Goal: Task Accomplishment & Management: Manage account settings

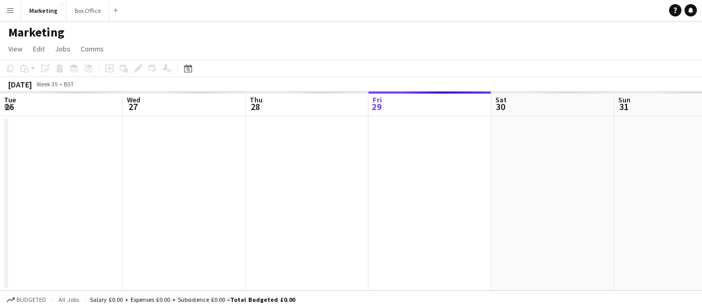
scroll to position [0, 246]
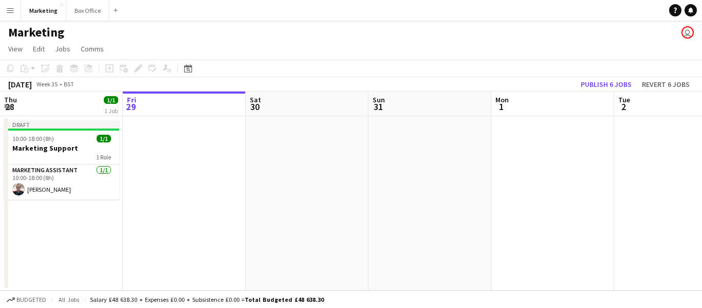
click at [202, 256] on app-date-cell at bounding box center [184, 203] width 123 height 174
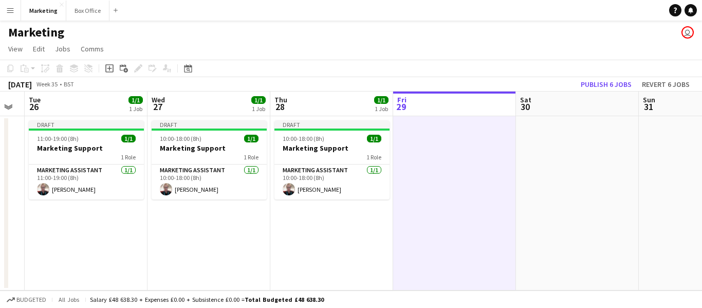
scroll to position [0, 220]
drag, startPoint x: 202, startPoint y: 256, endPoint x: 474, endPoint y: 233, distance: 273.0
click at [474, 233] on app-calendar-viewport "Sun 24 Mon 25 Tue 26 1/1 1 Job Wed 27 1/1 1 Job Thu 28 1/1 1 Job Fri 29 Sat 30 …" at bounding box center [351, 191] width 702 height 199
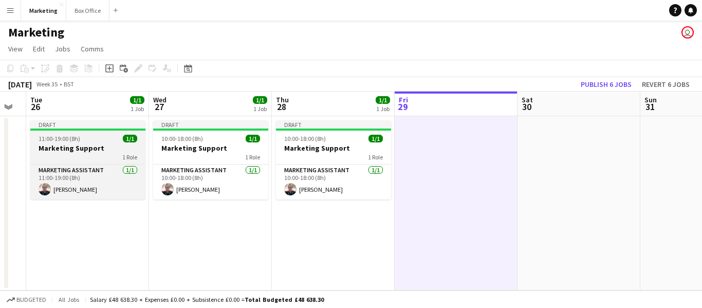
click at [64, 150] on h3 "Marketing Support" at bounding box center [87, 147] width 115 height 9
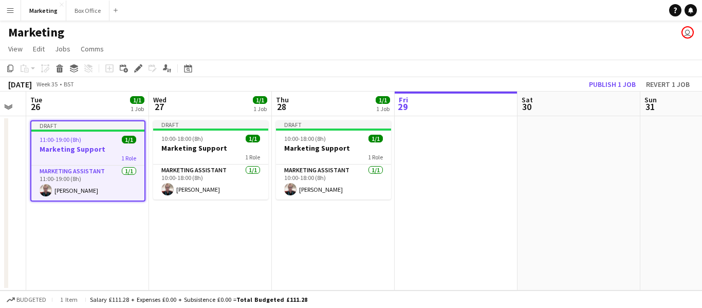
click at [450, 159] on app-date-cell at bounding box center [456, 203] width 123 height 174
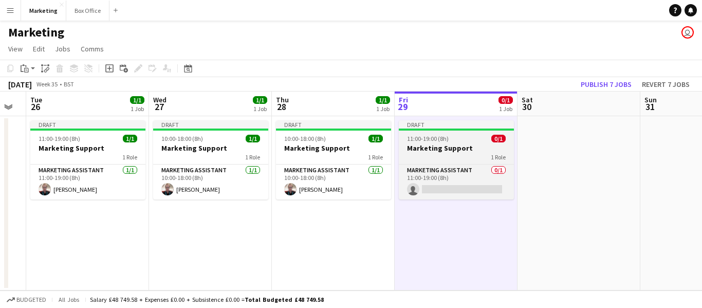
click at [423, 147] on h3 "Marketing Support" at bounding box center [456, 147] width 115 height 9
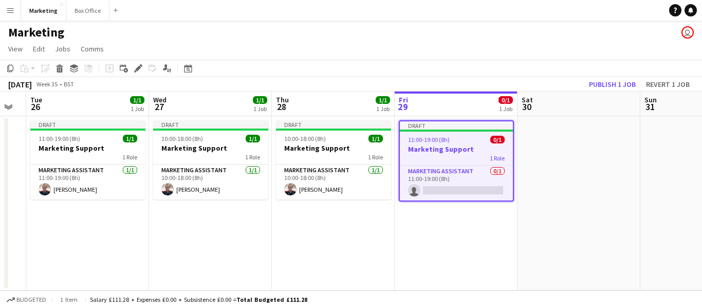
click at [424, 147] on h3 "Marketing Support" at bounding box center [456, 149] width 113 height 9
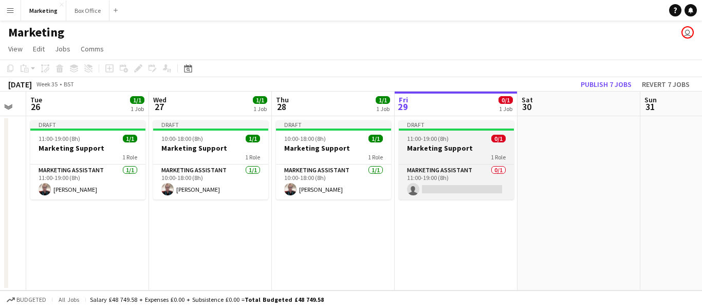
click at [424, 147] on h3 "Marketing Support" at bounding box center [456, 147] width 115 height 9
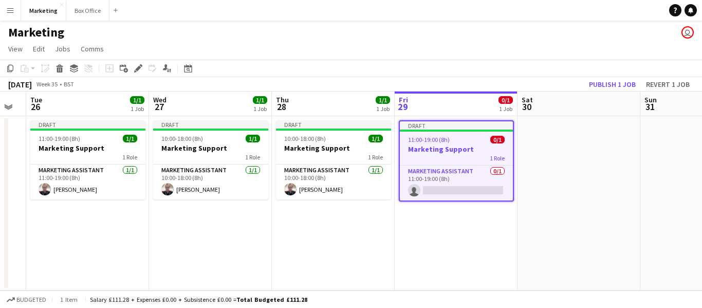
click at [423, 148] on h3 "Marketing Support" at bounding box center [456, 149] width 113 height 9
click at [141, 66] on icon at bounding box center [141, 65] width 3 height 3
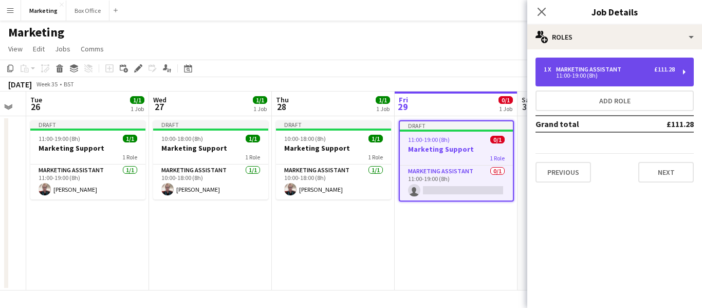
click at [574, 77] on div "11:00-19:00 (8h)" at bounding box center [609, 75] width 131 height 5
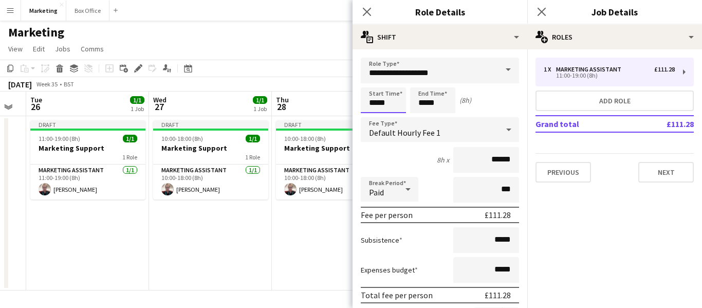
click at [377, 102] on input "*****" at bounding box center [383, 100] width 45 height 26
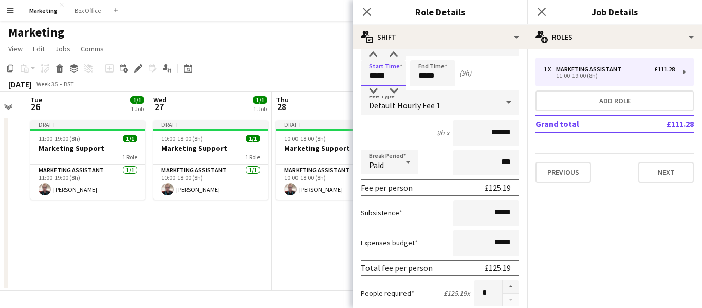
scroll to position [0, 0]
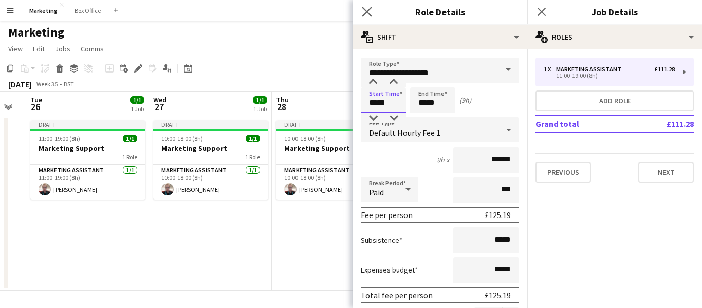
type input "*****"
click at [362, 9] on app-icon "Close pop-in" at bounding box center [367, 12] width 15 height 15
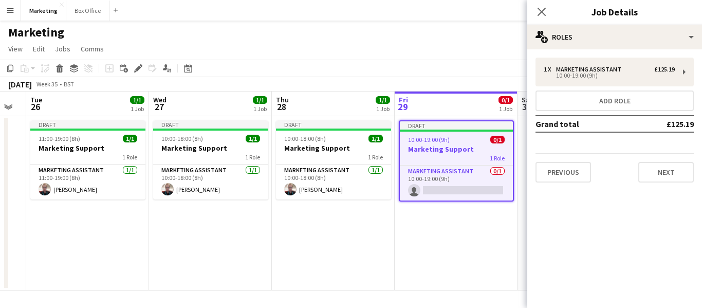
click at [428, 272] on app-date-cell "Draft 10:00-19:00 (9h) 0/1 Marketing Support 1 Role Marketing Assistant 0/1 10:…" at bounding box center [456, 203] width 123 height 174
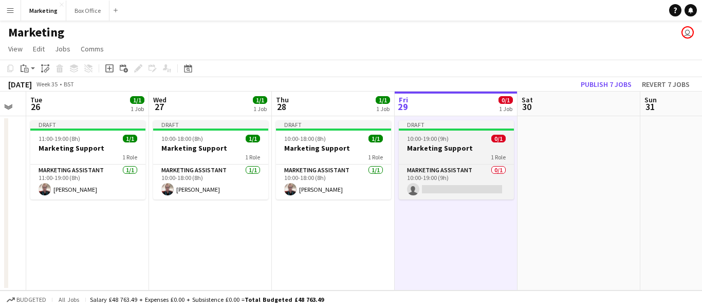
click at [414, 143] on app-job-card "Draft 10:00-19:00 (9h) 0/1 Marketing Support 1 Role Marketing Assistant 0/1 10:…" at bounding box center [456, 159] width 115 height 79
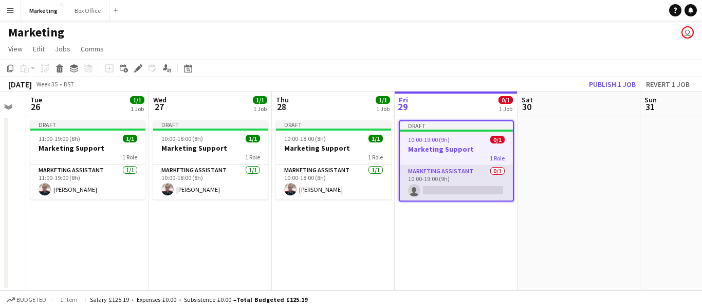
click at [435, 170] on app-card-role "Marketing Assistant 0/1 10:00-19:00 (9h) single-neutral-actions" at bounding box center [456, 183] width 113 height 35
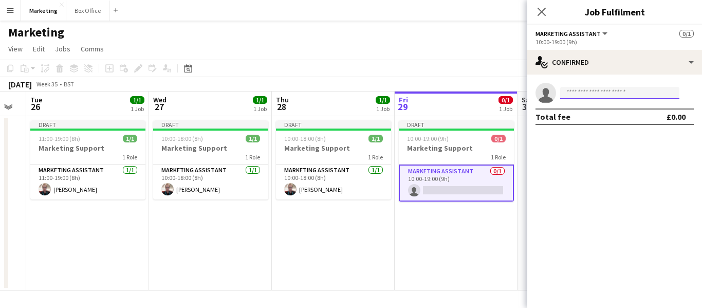
click at [593, 93] on input at bounding box center [620, 93] width 119 height 12
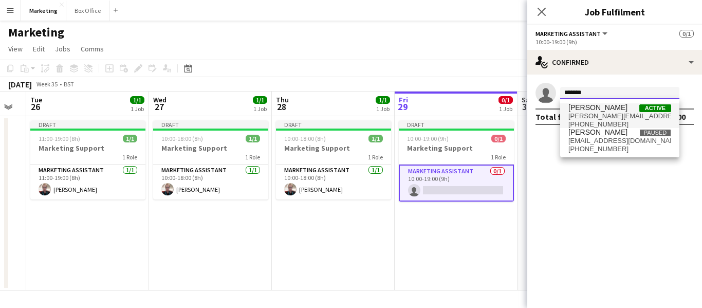
type input "*******"
click at [591, 114] on span "[PERSON_NAME][EMAIL_ADDRESS][PERSON_NAME][DOMAIN_NAME]" at bounding box center [620, 116] width 103 height 8
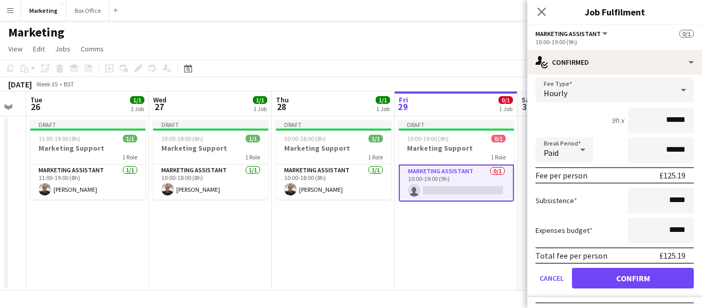
scroll to position [59, 0]
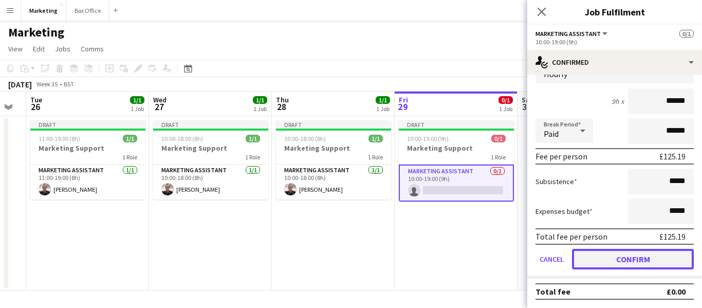
click at [620, 257] on button "Confirm" at bounding box center [633, 259] width 122 height 21
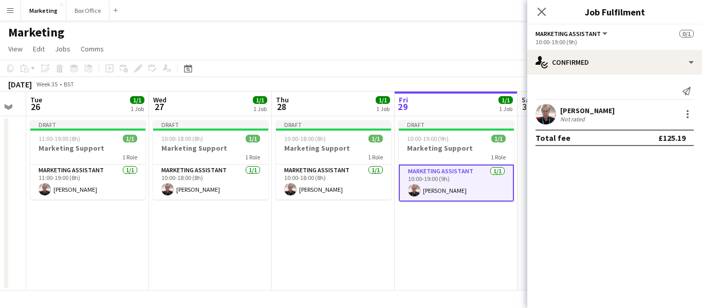
scroll to position [0, 0]
click at [344, 243] on app-date-cell "Draft 10:00-18:00 (8h) 1/1 Marketing Support 1 Role Marketing Assistant [DATE] …" at bounding box center [333, 203] width 123 height 174
